Goal: Complete application form: Complete application form

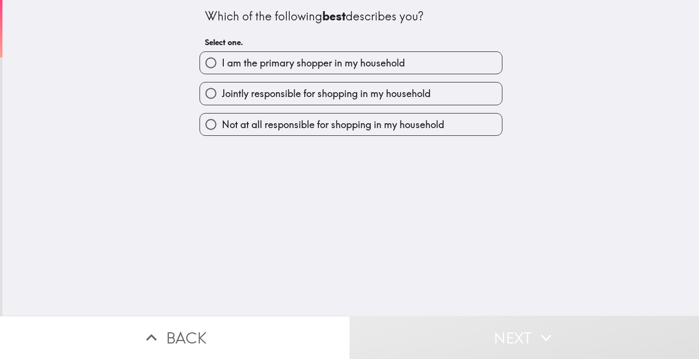
click at [296, 67] on span "I am the primary shopper in my household" at bounding box center [313, 63] width 183 height 14
click at [222, 67] on input "I am the primary shopper in my household" at bounding box center [211, 63] width 22 height 22
radio input "true"
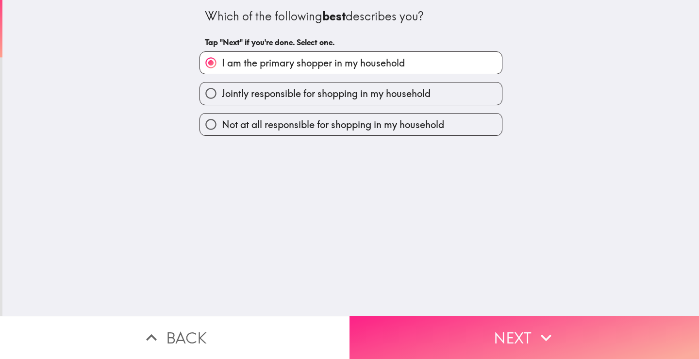
click at [438, 316] on button "Next" at bounding box center [523, 337] width 349 height 43
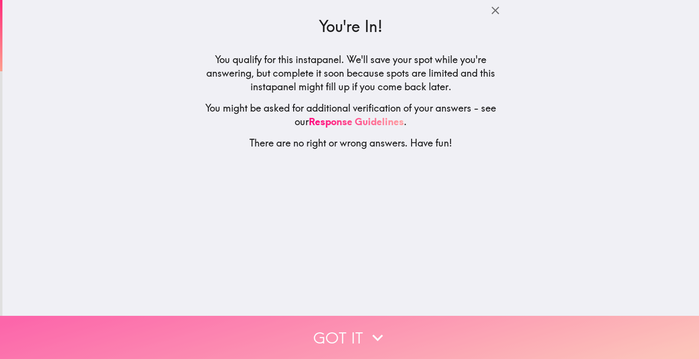
click at [375, 317] on button "Got it" at bounding box center [349, 337] width 699 height 43
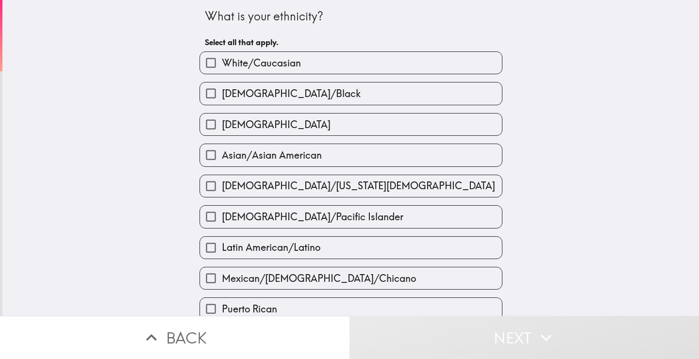
click at [341, 54] on label "White/Caucasian" at bounding box center [351, 63] width 302 height 22
click at [222, 54] on input "White/Caucasian" at bounding box center [211, 63] width 22 height 22
checkbox input "true"
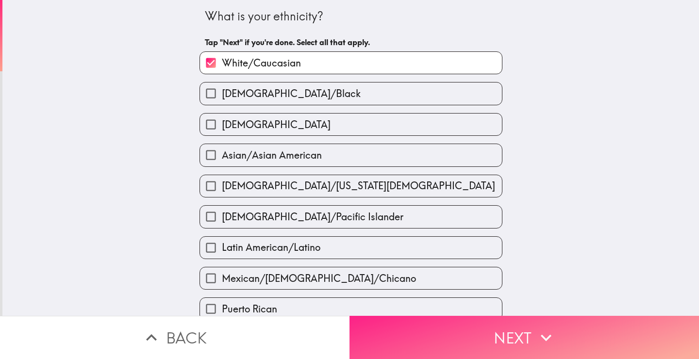
click at [454, 331] on button "Next" at bounding box center [523, 337] width 349 height 43
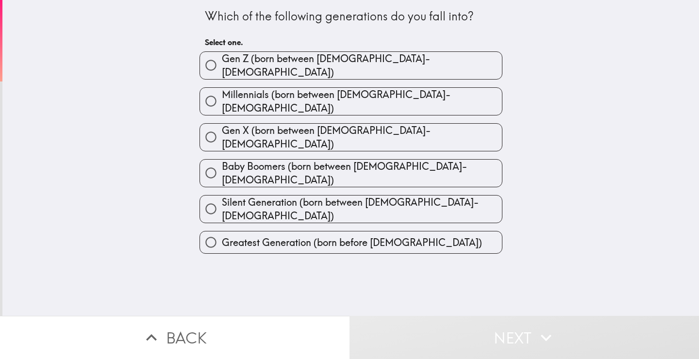
click at [314, 93] on span "Millennials (born between [DEMOGRAPHIC_DATA]-[DEMOGRAPHIC_DATA])" at bounding box center [362, 101] width 280 height 27
click at [222, 93] on input "Millennials (born between [DEMOGRAPHIC_DATA]-[DEMOGRAPHIC_DATA])" at bounding box center [211, 101] width 22 height 22
radio input "true"
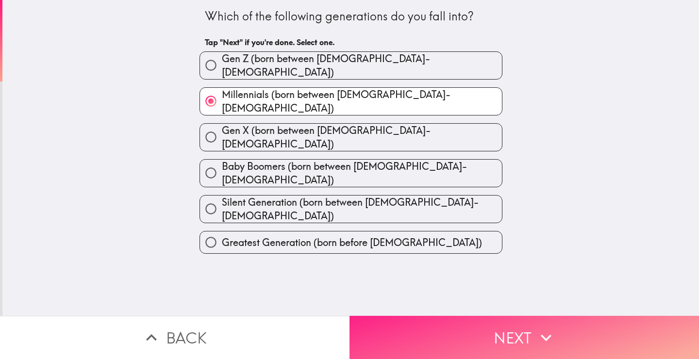
click at [456, 322] on button "Next" at bounding box center [523, 337] width 349 height 43
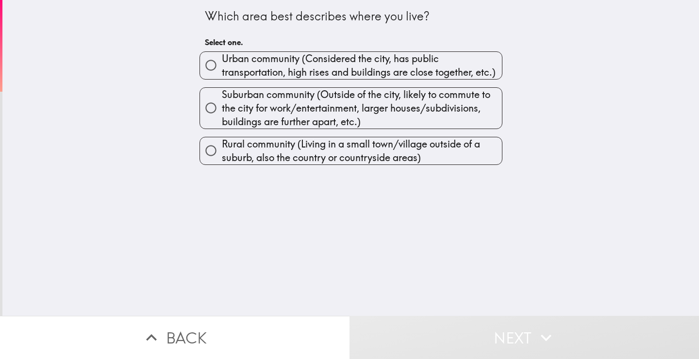
click at [304, 59] on span "Urban community (Considered the city, has public transportation, high rises and…" at bounding box center [362, 65] width 280 height 27
click at [222, 59] on input "Urban community (Considered the city, has public transportation, high rises and…" at bounding box center [211, 65] width 22 height 22
radio input "true"
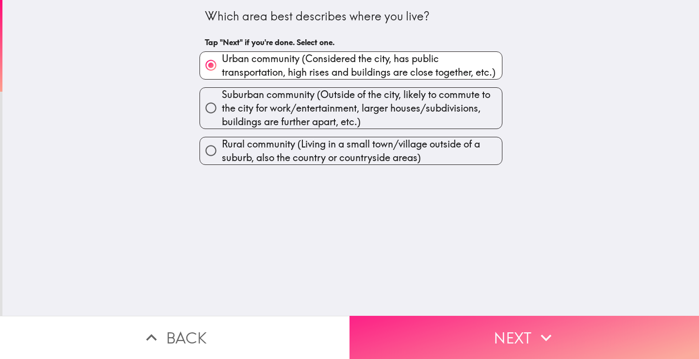
click at [467, 323] on button "Next" at bounding box center [523, 337] width 349 height 43
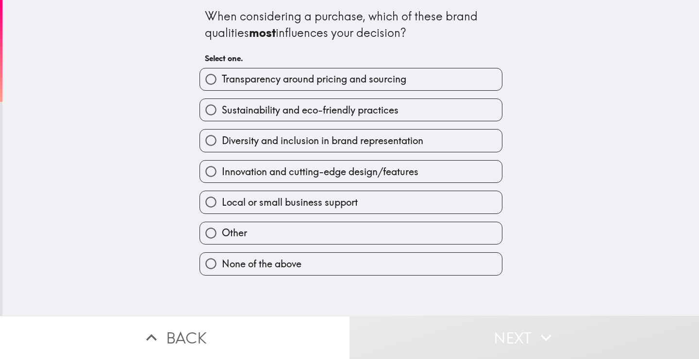
click at [364, 73] on span "Transparency around pricing and sourcing" at bounding box center [314, 79] width 184 height 14
click at [222, 73] on input "Transparency around pricing and sourcing" at bounding box center [211, 79] width 22 height 22
radio input "true"
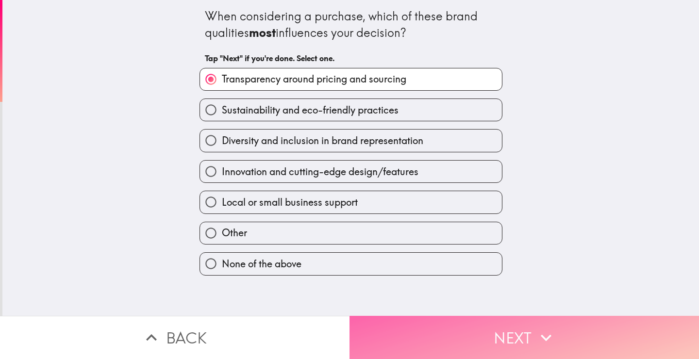
click at [471, 335] on button "Next" at bounding box center [523, 337] width 349 height 43
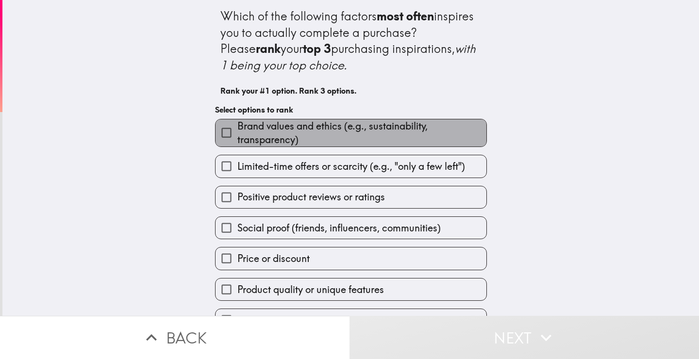
click at [313, 124] on span "Brand values and ethics (e.g., sustainability, transparency)" at bounding box center [361, 132] width 249 height 27
click at [237, 124] on input "Brand values and ethics (e.g., sustainability, transparency)" at bounding box center [226, 133] width 22 height 22
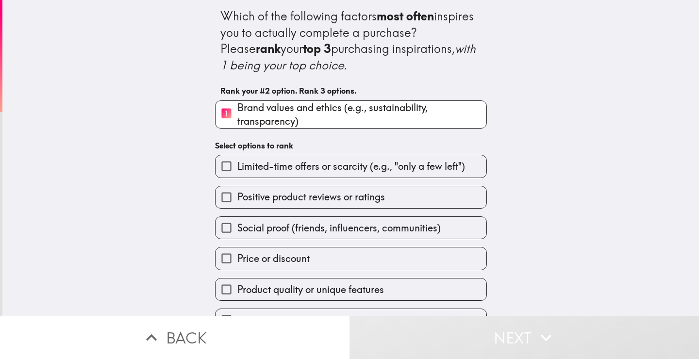
scroll to position [23, 0]
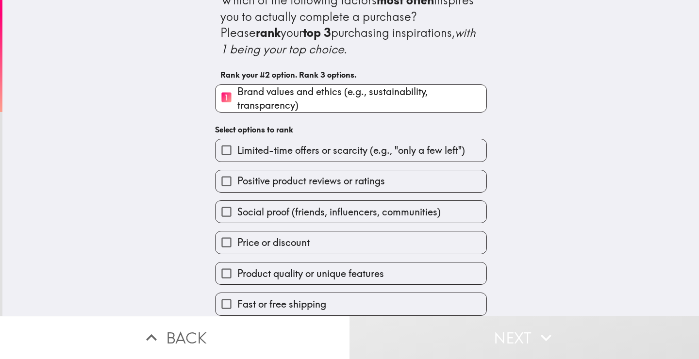
click at [325, 170] on label "Positive product reviews or ratings" at bounding box center [350, 181] width 271 height 22
click at [237, 170] on input "Positive product reviews or ratings" at bounding box center [226, 181] width 22 height 22
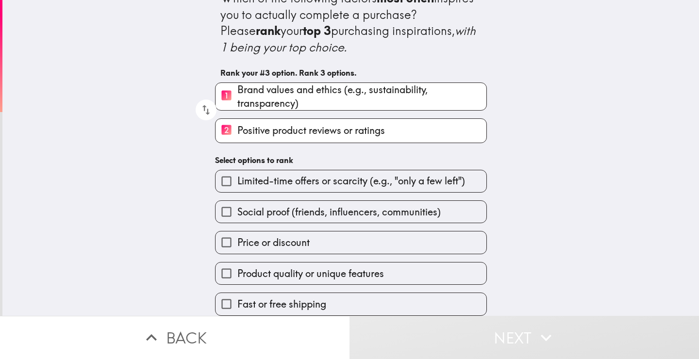
scroll to position [25, 0]
click at [316, 232] on label "Price or discount" at bounding box center [350, 243] width 271 height 22
click at [237, 232] on input "Price or discount" at bounding box center [226, 243] width 22 height 22
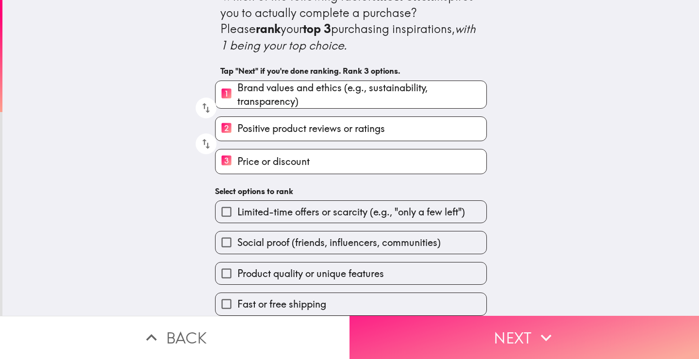
click at [445, 325] on button "Next" at bounding box center [523, 337] width 349 height 43
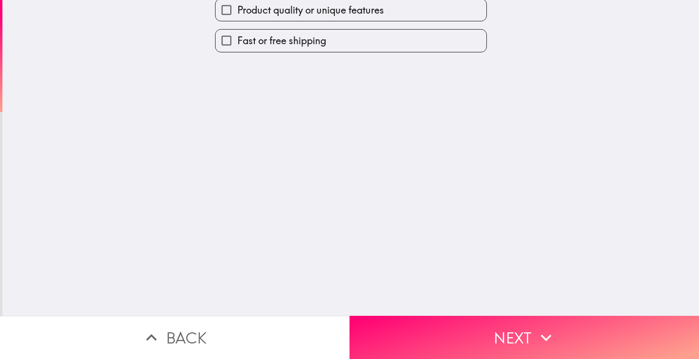
scroll to position [0, 0]
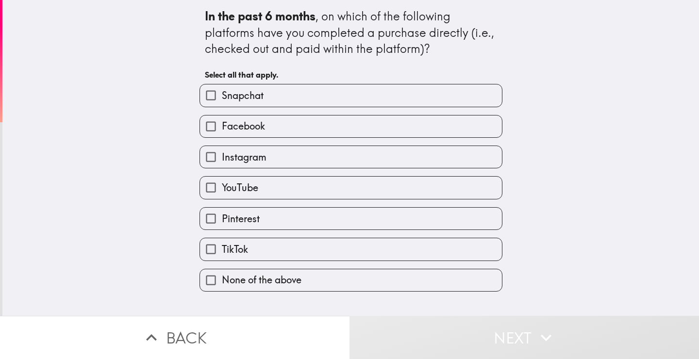
click at [247, 286] on span "None of the above" at bounding box center [262, 280] width 80 height 14
click at [222, 286] on input "None of the above" at bounding box center [211, 280] width 22 height 22
checkbox input "true"
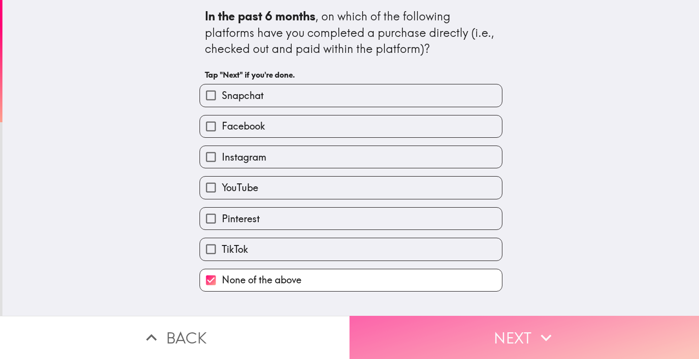
click at [446, 326] on button "Next" at bounding box center [523, 337] width 349 height 43
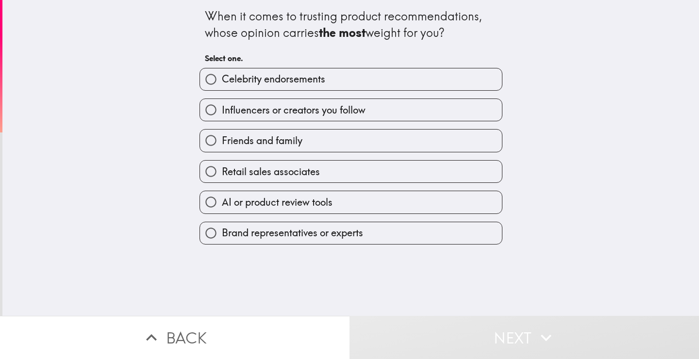
click at [386, 144] on label "Friends and family" at bounding box center [351, 141] width 302 height 22
click at [222, 144] on input "Friends and family" at bounding box center [211, 141] width 22 height 22
radio input "true"
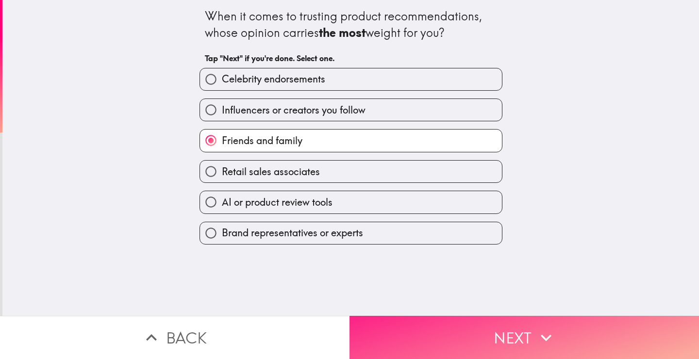
click at [428, 319] on button "Next" at bounding box center [523, 337] width 349 height 43
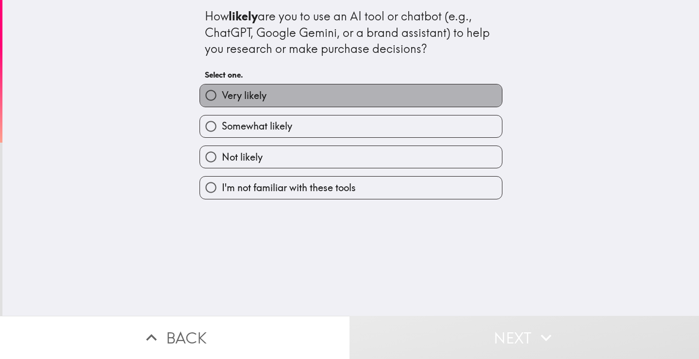
click at [394, 98] on label "Very likely" at bounding box center [351, 95] width 302 height 22
click at [222, 98] on input "Very likely" at bounding box center [211, 95] width 22 height 22
radio input "true"
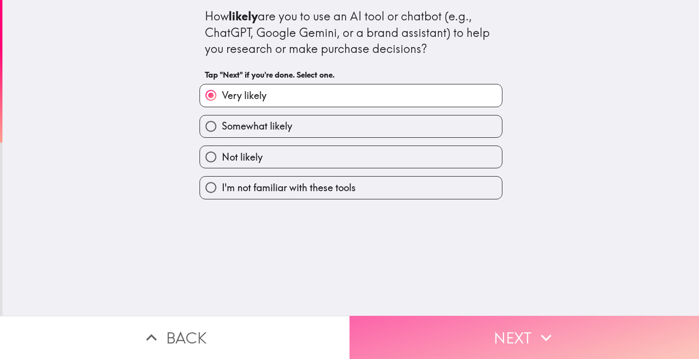
click at [438, 323] on button "Next" at bounding box center [523, 337] width 349 height 43
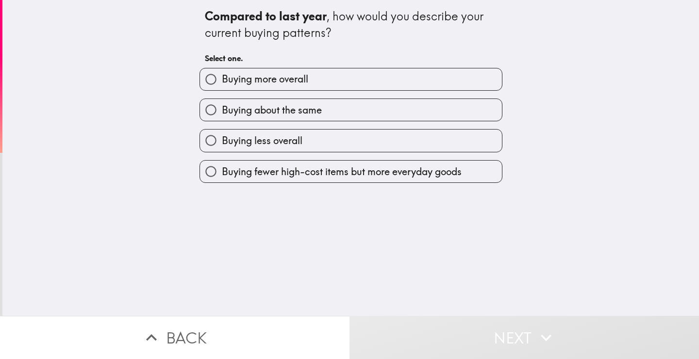
click at [365, 74] on label "Buying more overall" at bounding box center [351, 79] width 302 height 22
click at [222, 74] on input "Buying more overall" at bounding box center [211, 79] width 22 height 22
radio input "true"
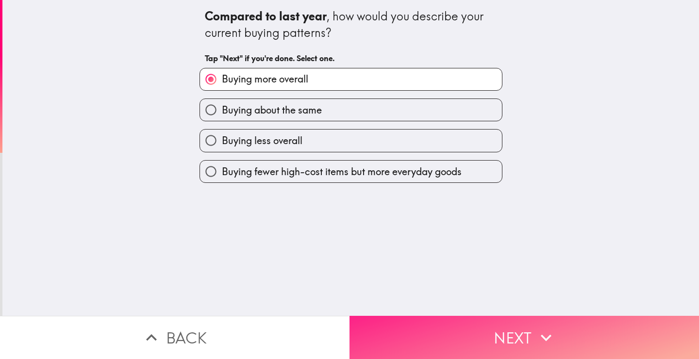
click at [447, 325] on button "Next" at bounding box center [523, 337] width 349 height 43
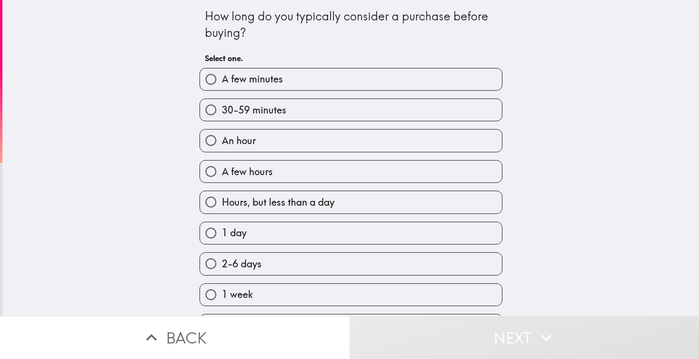
click at [302, 141] on label "An hour" at bounding box center [351, 141] width 302 height 22
click at [222, 141] on input "An hour" at bounding box center [211, 141] width 22 height 22
radio input "true"
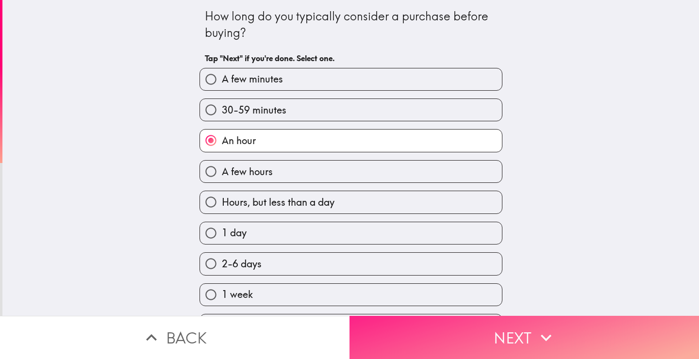
click at [413, 335] on button "Next" at bounding box center [523, 337] width 349 height 43
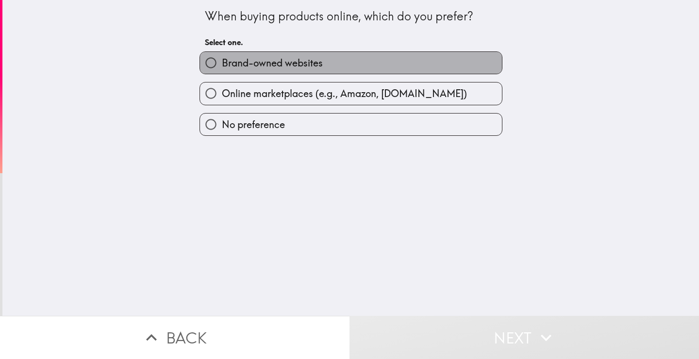
click at [336, 56] on label "Brand-owned websites" at bounding box center [351, 63] width 302 height 22
click at [222, 56] on input "Brand-owned websites" at bounding box center [211, 63] width 22 height 22
radio input "true"
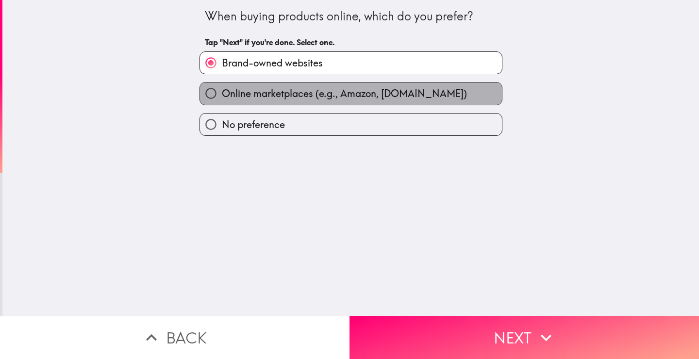
click at [384, 93] on span "Online marketplaces (e.g., Amazon, [DOMAIN_NAME])" at bounding box center [344, 94] width 245 height 14
click at [222, 93] on input "Online marketplaces (e.g., Amazon, [DOMAIN_NAME])" at bounding box center [211, 94] width 22 height 22
radio input "true"
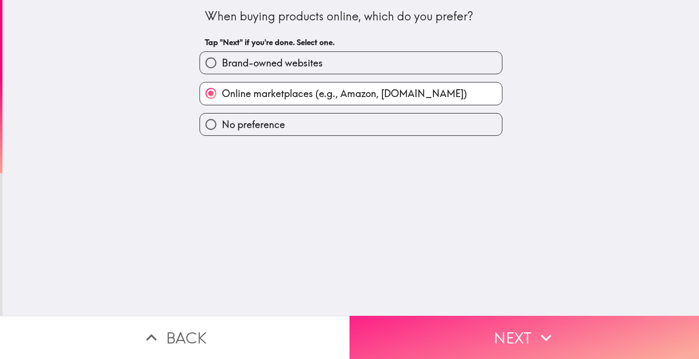
click at [389, 324] on button "Next" at bounding box center [523, 337] width 349 height 43
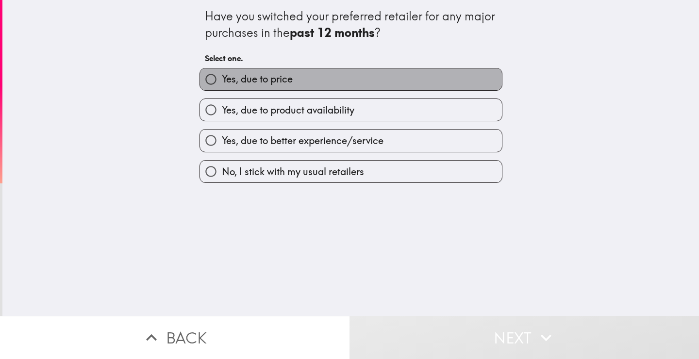
click at [320, 82] on label "Yes, due to price" at bounding box center [351, 79] width 302 height 22
click at [222, 82] on input "Yes, due to price" at bounding box center [211, 79] width 22 height 22
radio input "true"
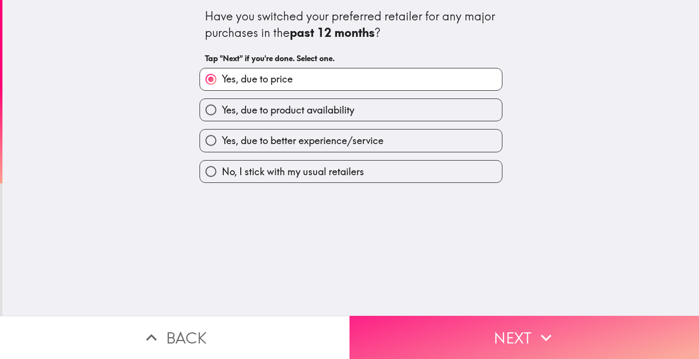
click at [437, 340] on button "Next" at bounding box center [523, 337] width 349 height 43
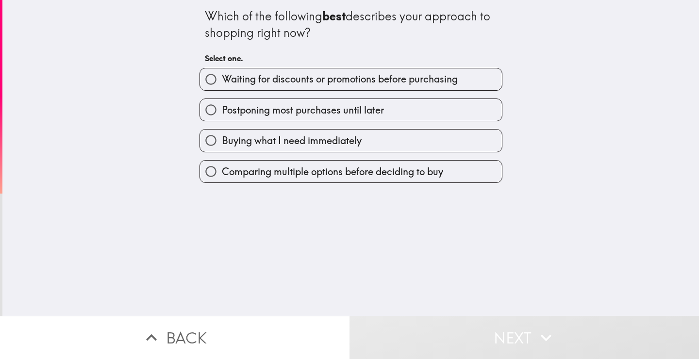
click at [347, 152] on div "Comparing multiple options before deciding to buy" at bounding box center [347, 167] width 311 height 31
click at [348, 142] on span "Buying what I need immediately" at bounding box center [292, 141] width 140 height 14
click at [222, 142] on input "Buying what I need immediately" at bounding box center [211, 141] width 22 height 22
radio input "true"
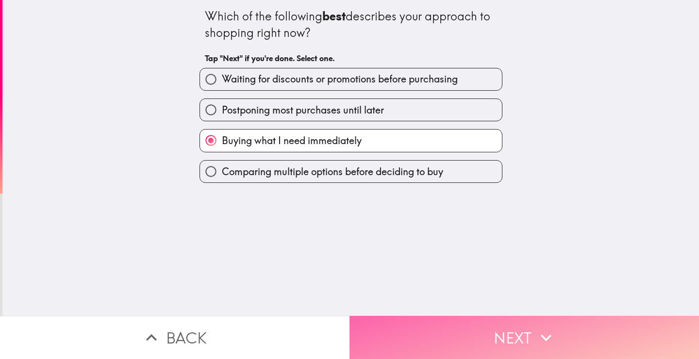
click at [412, 316] on button "Next" at bounding box center [523, 337] width 349 height 43
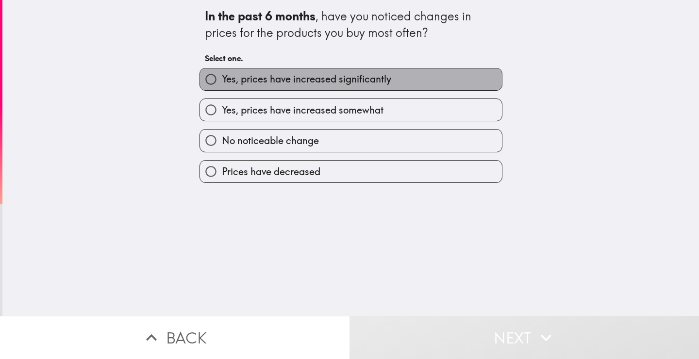
click at [358, 79] on span "Yes, prices have increased significantly" at bounding box center [306, 79] width 169 height 14
click at [222, 79] on input "Yes, prices have increased significantly" at bounding box center [211, 79] width 22 height 22
radio input "true"
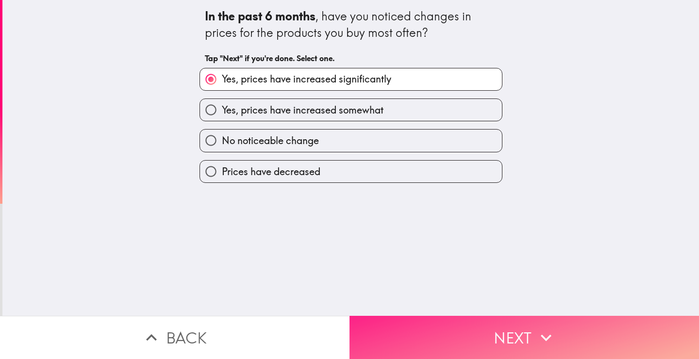
click at [403, 336] on button "Next" at bounding box center [523, 337] width 349 height 43
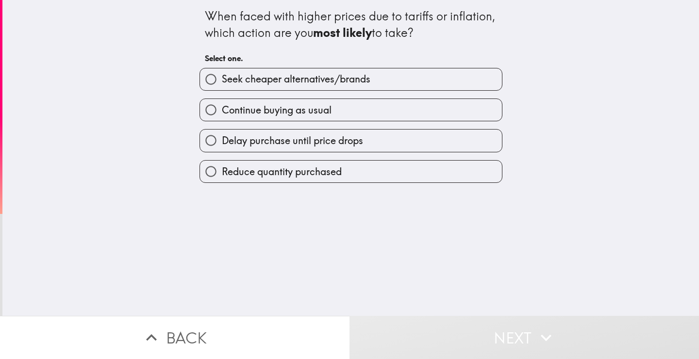
click at [370, 112] on label "Continue buying as usual" at bounding box center [351, 110] width 302 height 22
click at [222, 112] on input "Continue buying as usual" at bounding box center [211, 110] width 22 height 22
radio input "true"
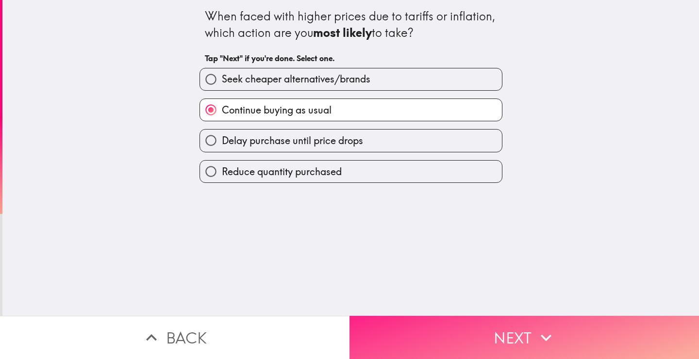
click at [444, 334] on button "Next" at bounding box center [523, 337] width 349 height 43
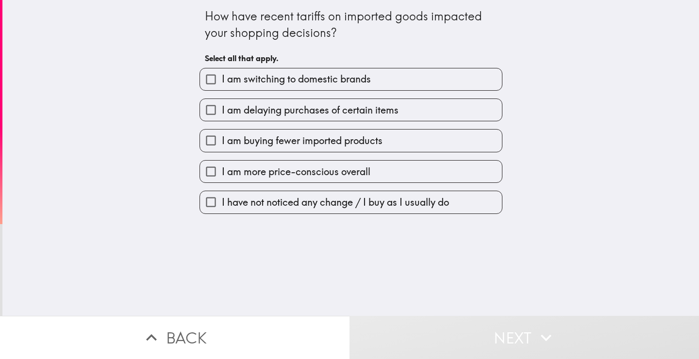
click at [351, 75] on span "I am switching to domestic brands" at bounding box center [296, 79] width 149 height 14
click at [222, 75] on input "I am switching to domestic brands" at bounding box center [211, 79] width 22 height 22
checkbox input "true"
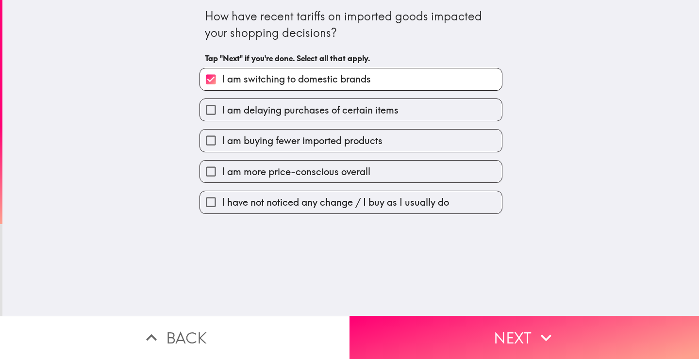
click at [333, 148] on label "I am buying fewer imported products" at bounding box center [351, 141] width 302 height 22
click at [222, 148] on input "I am buying fewer imported products" at bounding box center [211, 141] width 22 height 22
checkbox input "true"
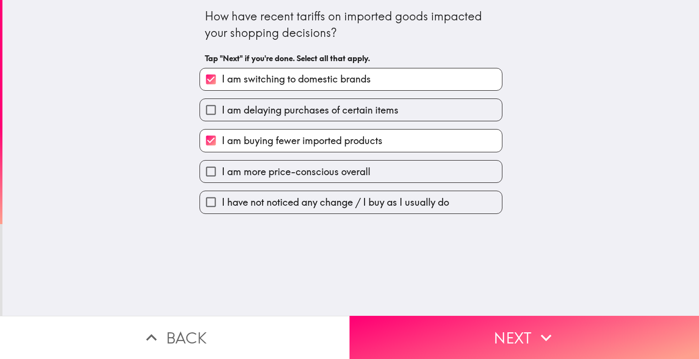
click at [336, 90] on label "I am switching to domestic brands" at bounding box center [351, 79] width 302 height 22
click at [222, 90] on input "I am switching to domestic brands" at bounding box center [211, 79] width 22 height 22
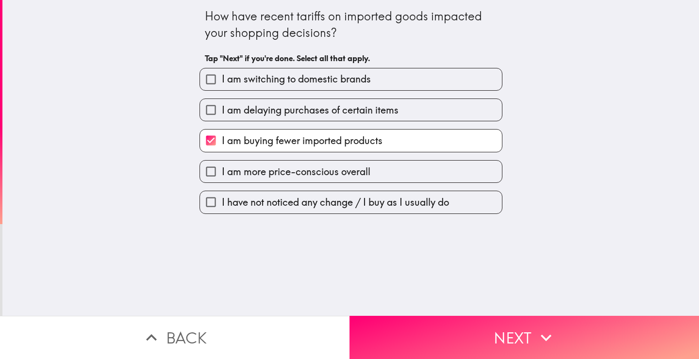
click at [344, 88] on label "I am switching to domestic brands" at bounding box center [351, 79] width 302 height 22
click at [222, 88] on input "I am switching to domestic brands" at bounding box center [211, 79] width 22 height 22
checkbox input "true"
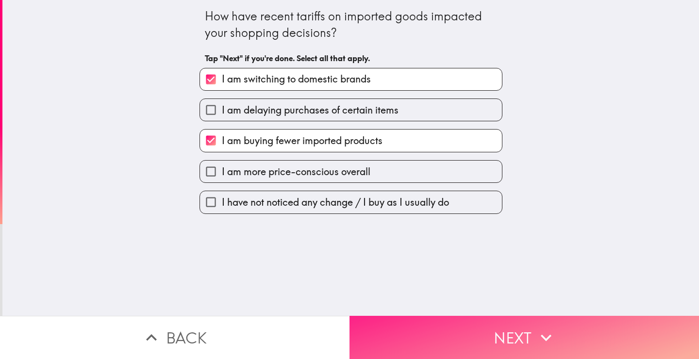
click at [431, 346] on button "Next" at bounding box center [523, 337] width 349 height 43
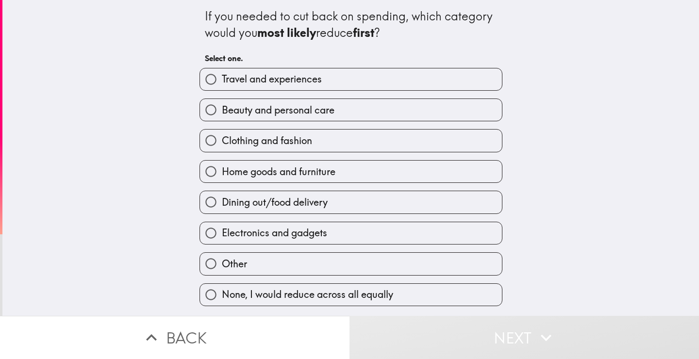
click at [343, 85] on label "Travel and experiences" at bounding box center [351, 79] width 302 height 22
click at [222, 85] on input "Travel and experiences" at bounding box center [211, 79] width 22 height 22
radio input "true"
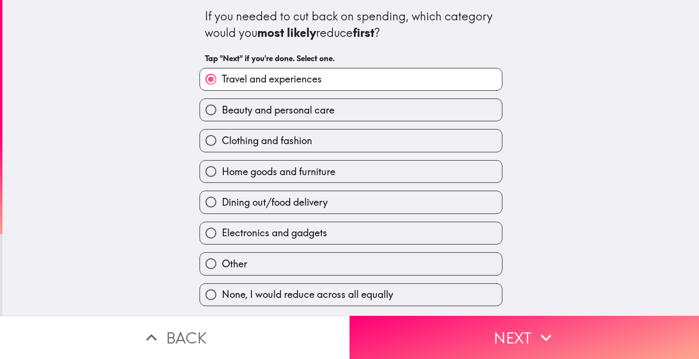
click at [343, 85] on label "Travel and experiences" at bounding box center [351, 79] width 302 height 22
click at [222, 85] on input "Travel and experiences" at bounding box center [211, 79] width 22 height 22
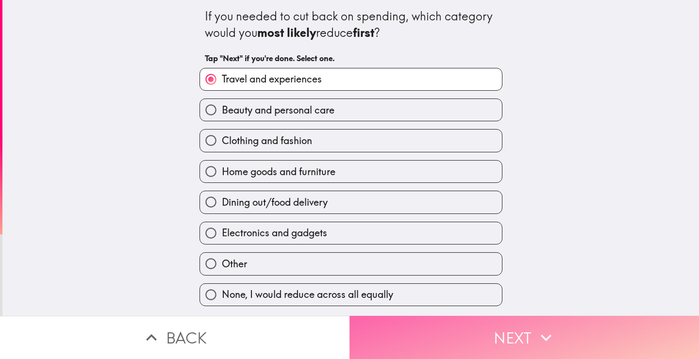
click at [431, 331] on button "Next" at bounding box center [523, 337] width 349 height 43
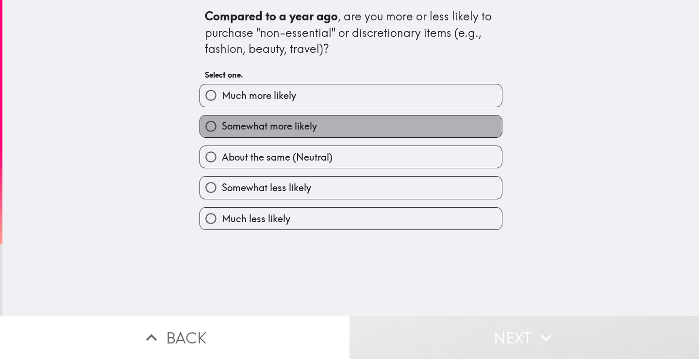
click at [311, 122] on label "Somewhat more likely" at bounding box center [351, 127] width 302 height 22
click at [222, 122] on input "Somewhat more likely" at bounding box center [211, 127] width 22 height 22
radio input "true"
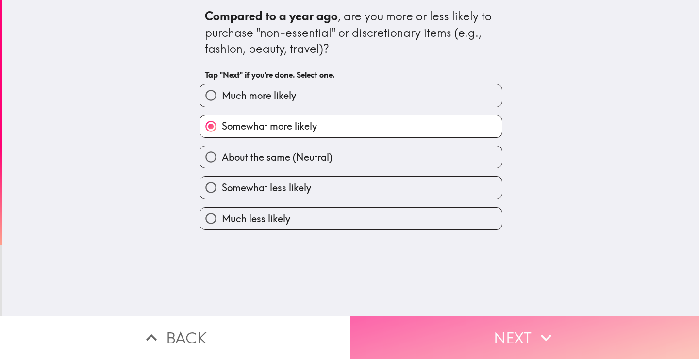
click at [418, 331] on button "Next" at bounding box center [523, 337] width 349 height 43
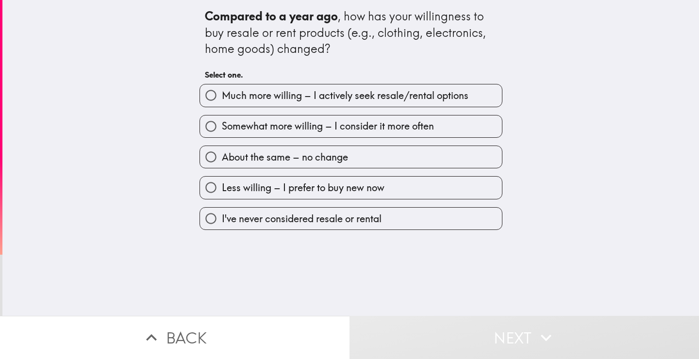
click at [341, 127] on span "Somewhat more willing – I consider it more often" at bounding box center [328, 126] width 212 height 14
click at [222, 127] on input "Somewhat more willing – I consider it more often" at bounding box center [211, 127] width 22 height 22
radio input "true"
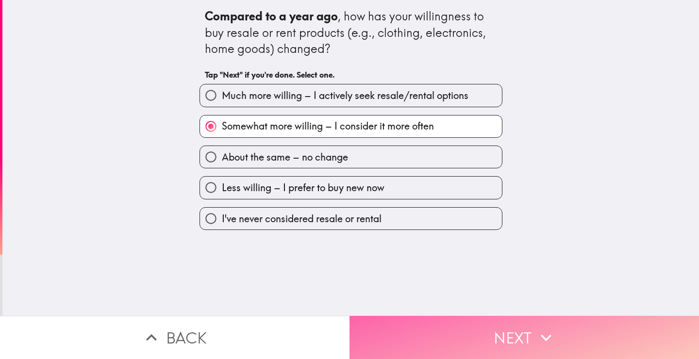
click at [443, 332] on button "Next" at bounding box center [523, 337] width 349 height 43
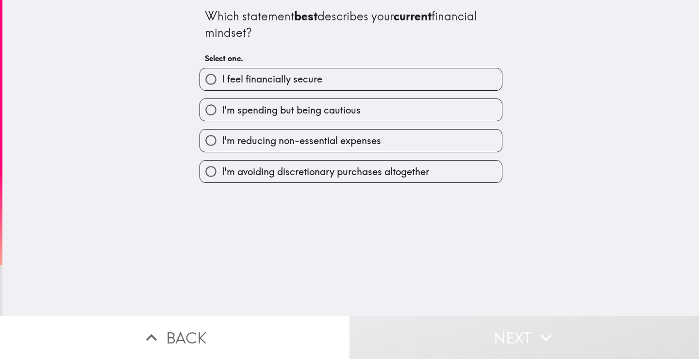
click at [343, 83] on label "I feel financially secure" at bounding box center [351, 79] width 302 height 22
click at [222, 83] on input "I feel financially secure" at bounding box center [211, 79] width 22 height 22
radio input "true"
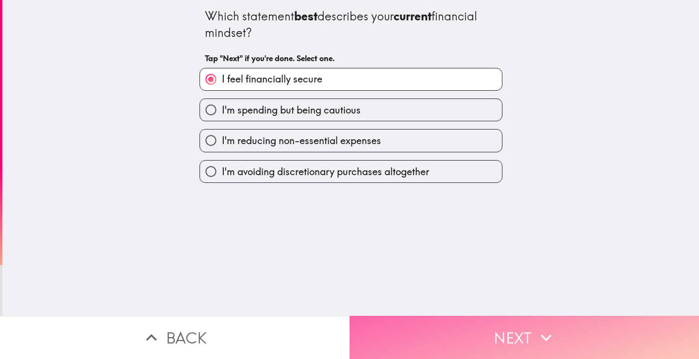
click at [434, 335] on button "Next" at bounding box center [523, 337] width 349 height 43
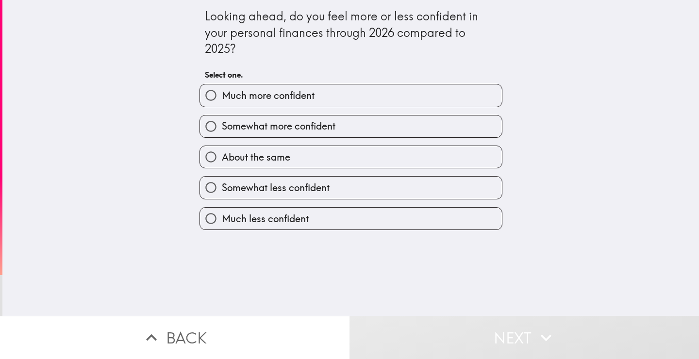
click at [421, 81] on div "Much more confident" at bounding box center [347, 91] width 311 height 31
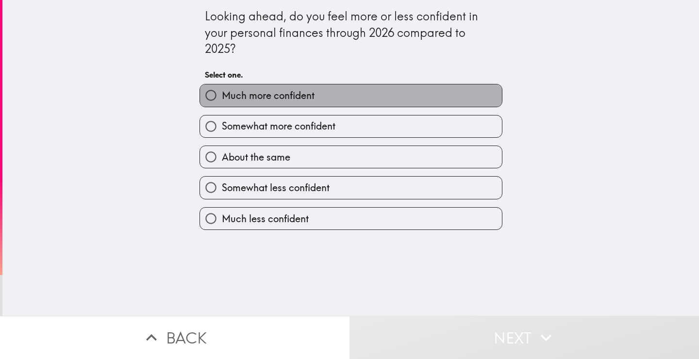
click at [421, 88] on label "Much more confident" at bounding box center [351, 95] width 302 height 22
click at [222, 88] on input "Much more confident" at bounding box center [211, 95] width 22 height 22
radio input "true"
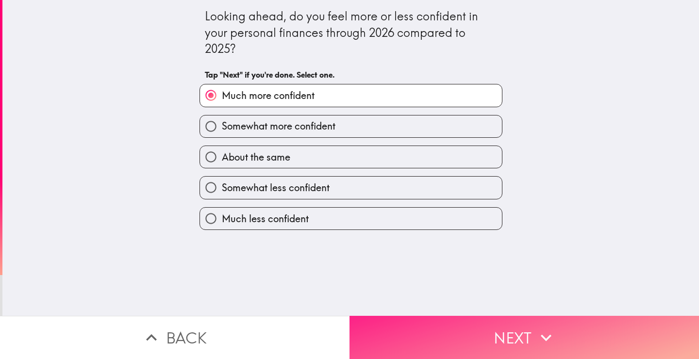
click at [431, 326] on button "Next" at bounding box center [523, 337] width 349 height 43
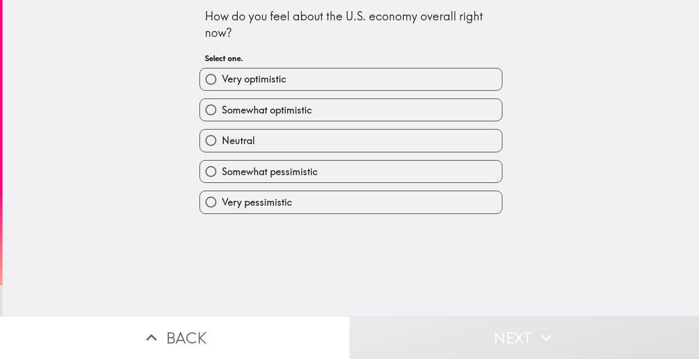
click at [379, 74] on label "Very optimistic" at bounding box center [351, 79] width 302 height 22
click at [222, 74] on input "Very optimistic" at bounding box center [211, 79] width 22 height 22
radio input "true"
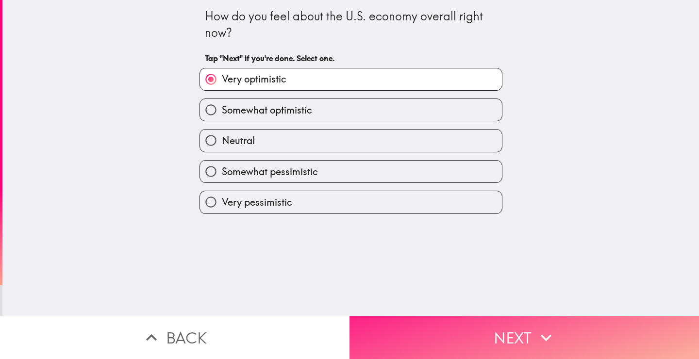
click at [438, 321] on button "Next" at bounding box center [523, 337] width 349 height 43
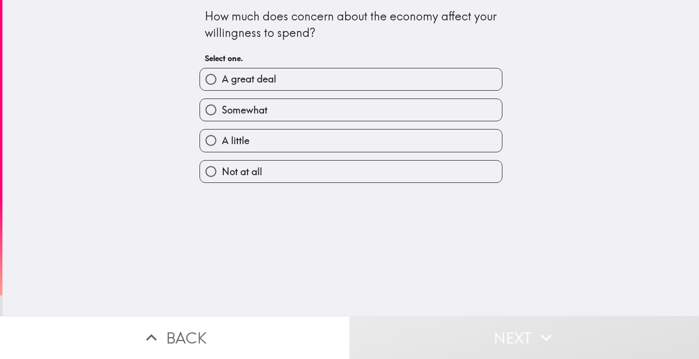
click at [278, 102] on label "Somewhat" at bounding box center [351, 110] width 302 height 22
click at [222, 102] on input "Somewhat" at bounding box center [211, 110] width 22 height 22
radio input "true"
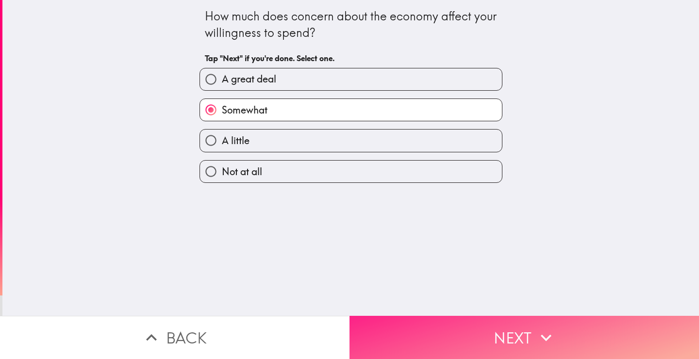
click at [428, 325] on button "Next" at bounding box center [523, 337] width 349 height 43
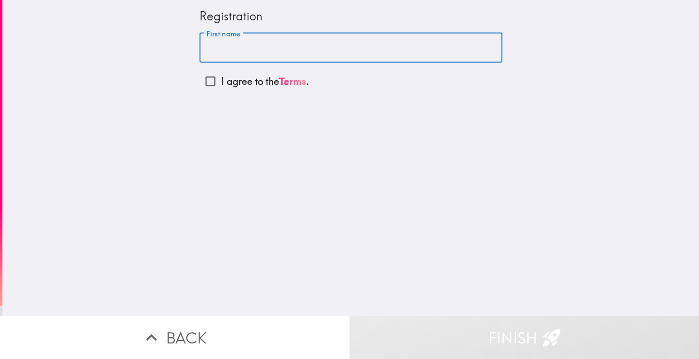
click at [313, 49] on input "First name" at bounding box center [350, 48] width 303 height 30
type input "[PERSON_NAME]"
click at [205, 86] on input "I agree to the Terms ." at bounding box center [210, 81] width 22 height 22
checkbox input "true"
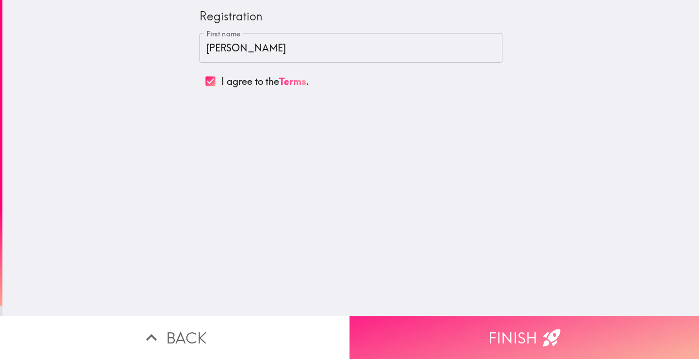
click at [522, 334] on button "Finish" at bounding box center [523, 337] width 349 height 43
